Goal: Find contact information: Find contact information

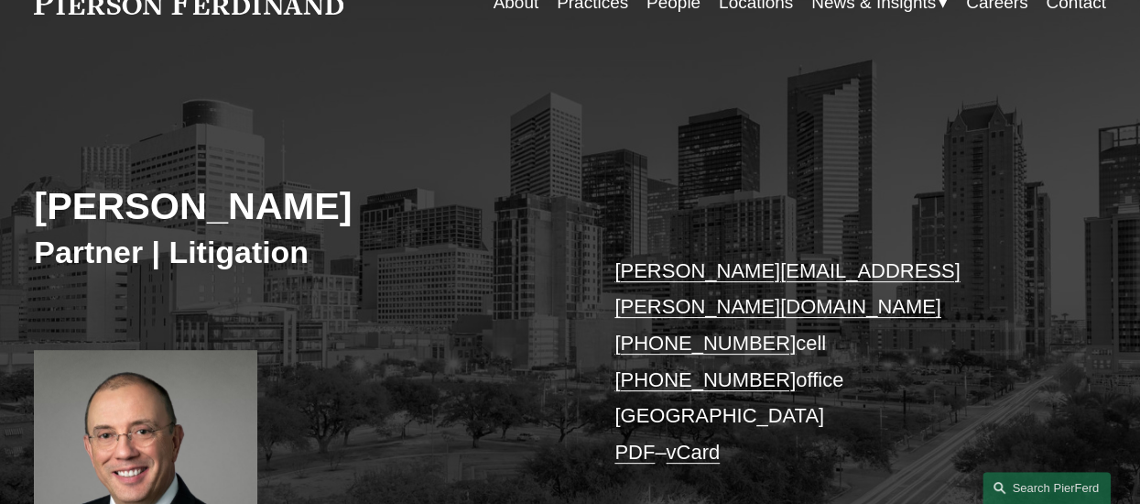
scroll to position [92, 0]
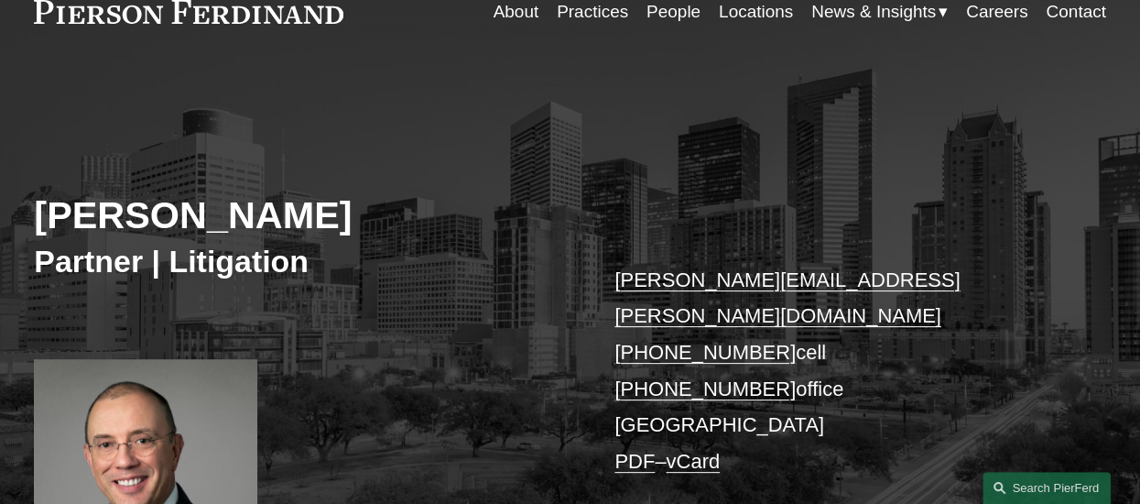
click at [669, 395] on p "[PERSON_NAME][EMAIL_ADDRESS][PERSON_NAME][DOMAIN_NAME] [PHONE_NUMBER] cell [PHO…" at bounding box center [837, 370] width 447 height 217
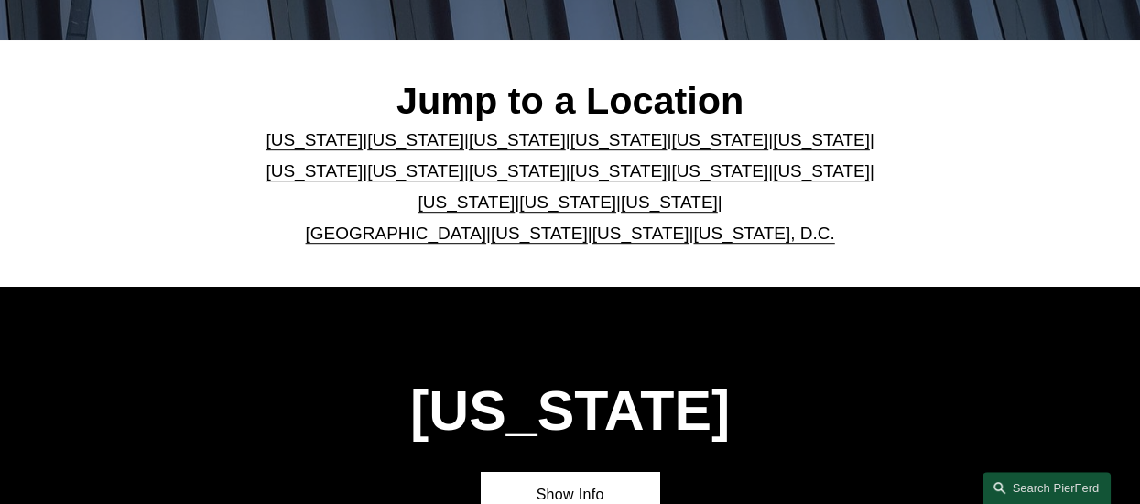
scroll to position [458, 0]
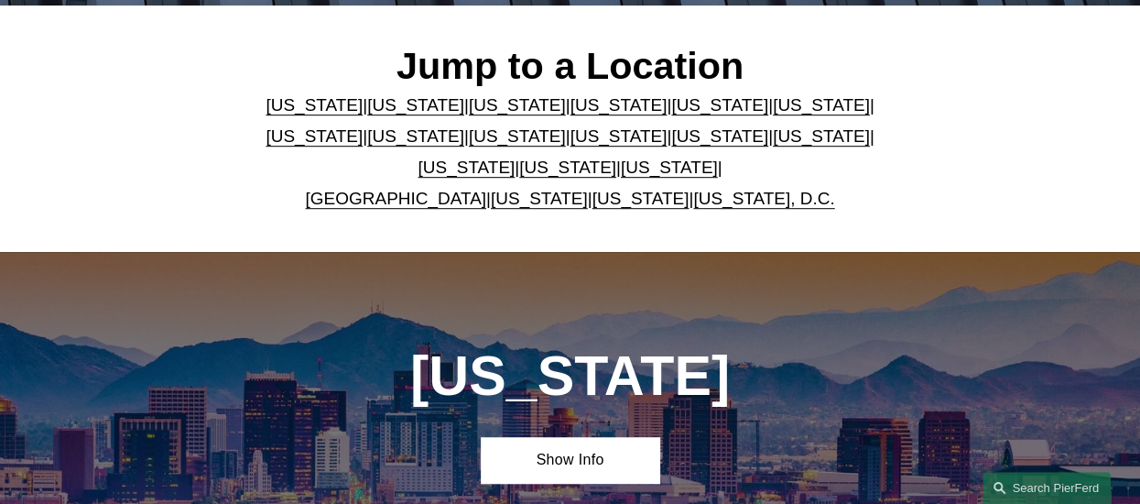
click at [632, 169] on link "[US_STATE]" at bounding box center [669, 167] width 97 height 19
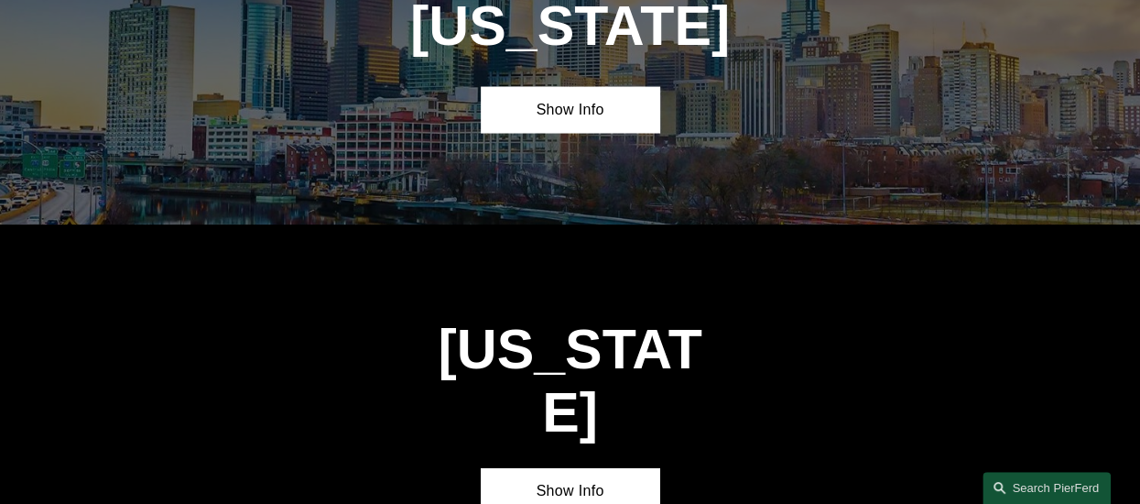
scroll to position [5284, 0]
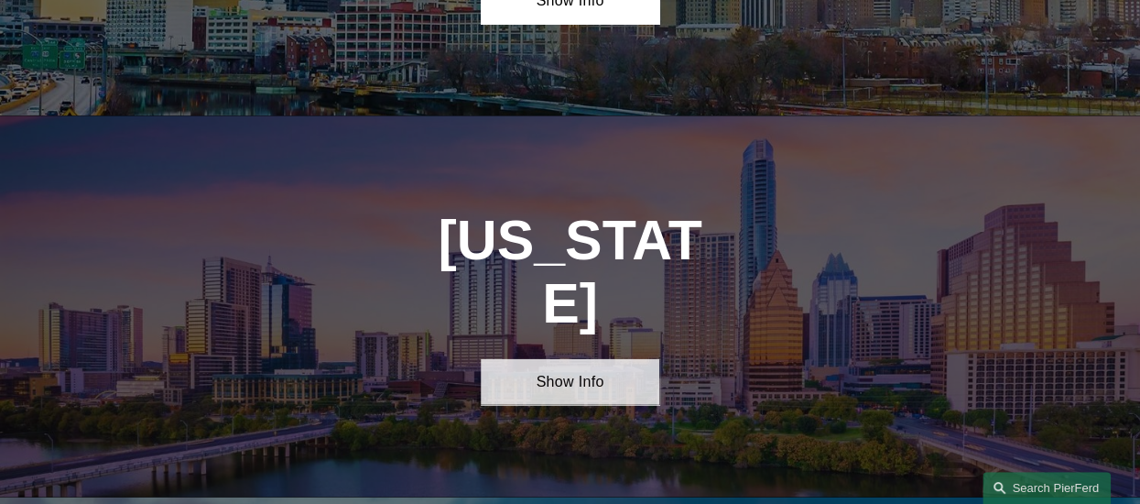
click at [570, 359] on link "Show Info" at bounding box center [570, 382] width 179 height 46
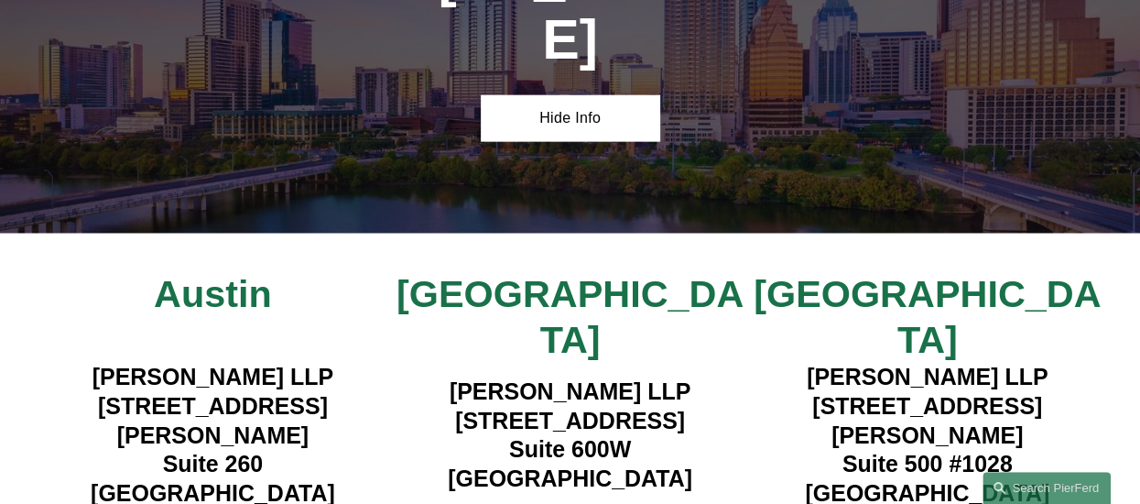
scroll to position [5559, 0]
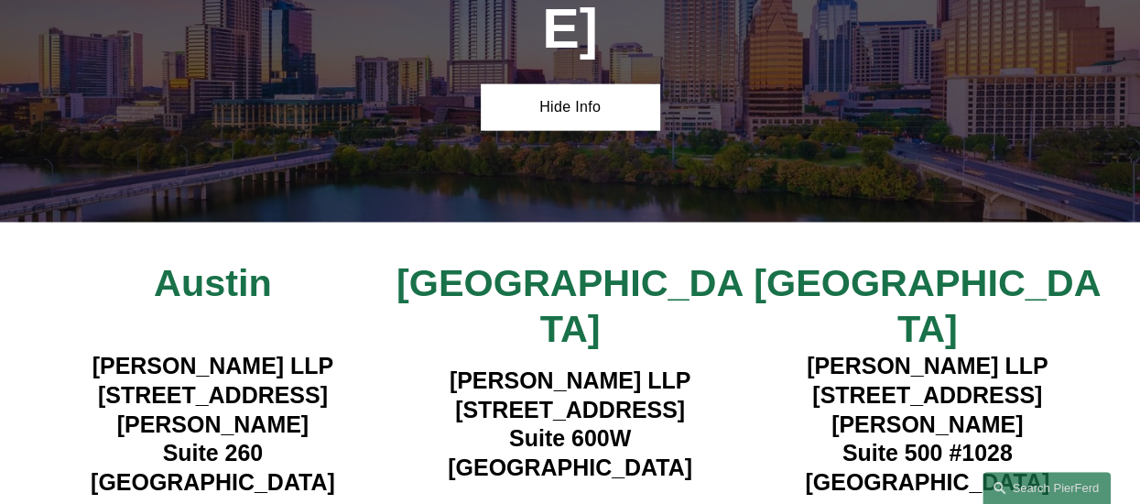
click at [978, 352] on h4 "[PERSON_NAME] LLP [STREET_ADDRESS][PERSON_NAME]" at bounding box center [927, 424] width 357 height 145
copy h4 "77057"
click at [913, 352] on h4 "[PERSON_NAME] LLP [STREET_ADDRESS][PERSON_NAME]" at bounding box center [927, 424] width 357 height 145
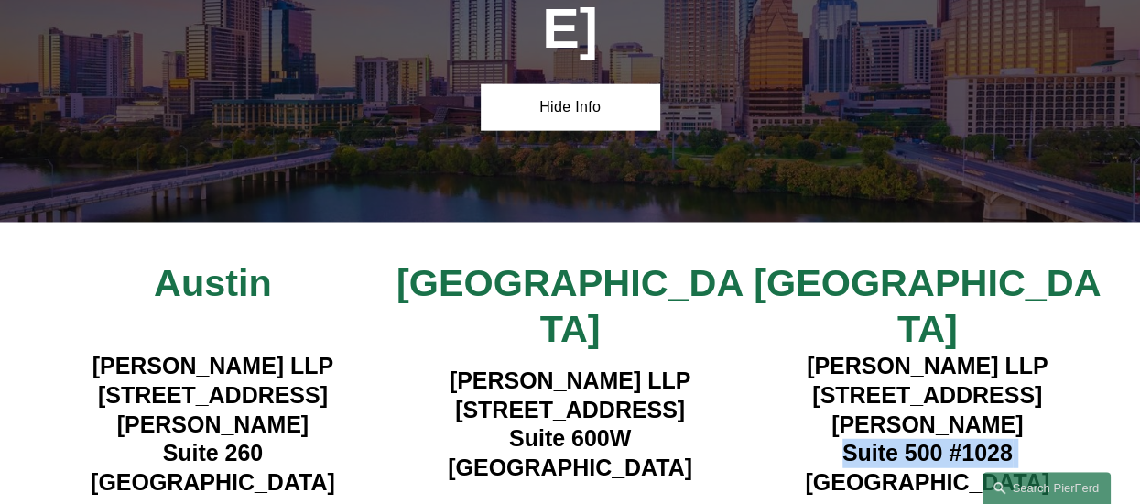
click at [913, 352] on h4 "[PERSON_NAME] LLP [STREET_ADDRESS][PERSON_NAME]" at bounding box center [927, 424] width 357 height 145
copy h4 "Suite 500 #1028"
click at [905, 352] on h4 "[PERSON_NAME] LLP [STREET_ADDRESS][PERSON_NAME]" at bounding box center [927, 424] width 357 height 145
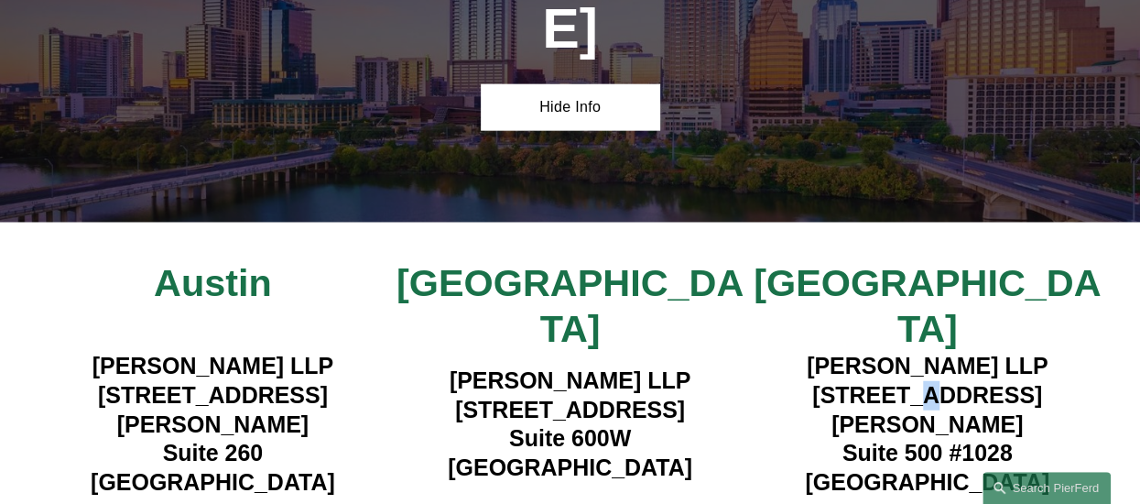
click at [905, 352] on h4 "[PERSON_NAME] LLP [STREET_ADDRESS][PERSON_NAME]" at bounding box center [927, 424] width 357 height 145
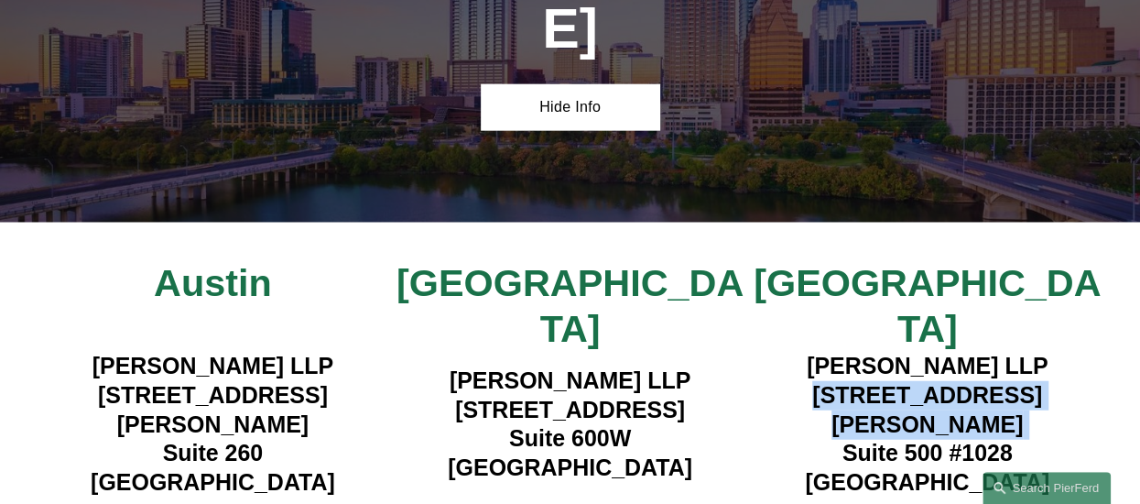
click at [905, 352] on h4 "[PERSON_NAME] LLP [STREET_ADDRESS][PERSON_NAME]" at bounding box center [927, 424] width 357 height 145
copy h4 "[STREET_ADDRESS][PERSON_NAME]"
